Goal: Find specific page/section: Find specific page/section

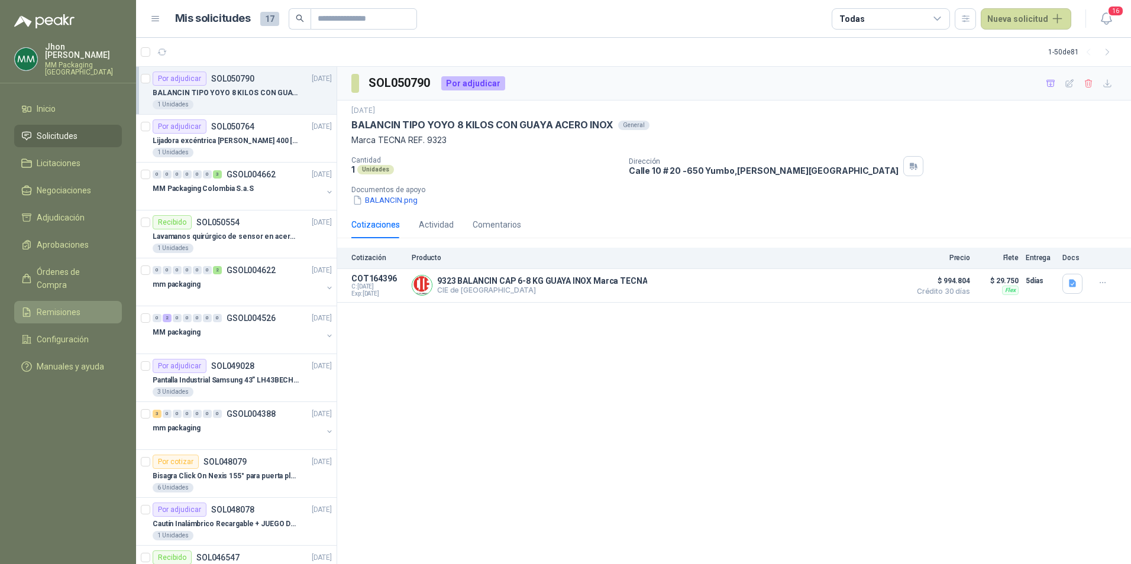
click at [76, 306] on span "Remisiones" at bounding box center [59, 312] width 44 height 13
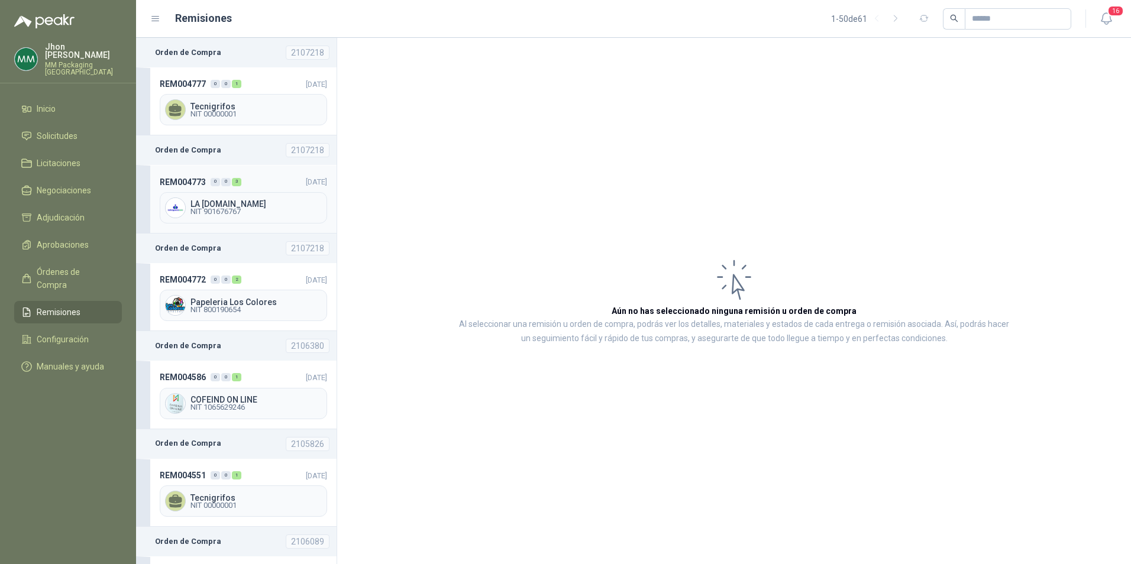
click at [241, 214] on span "NIT 901676767" at bounding box center [256, 211] width 131 height 7
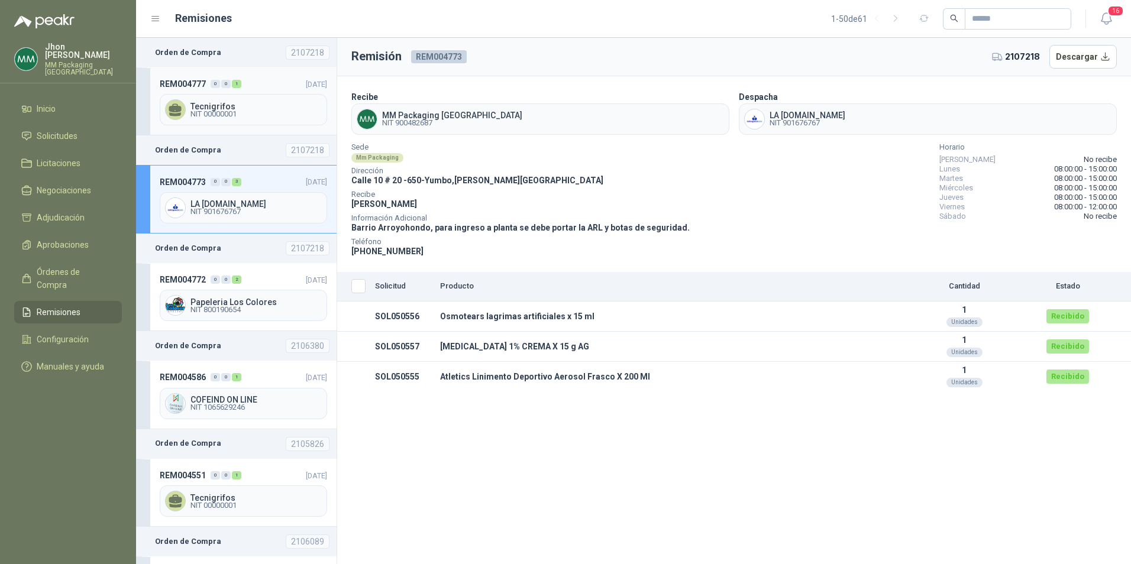
click at [228, 105] on span "Tecnigrifos" at bounding box center [256, 106] width 131 height 8
